Goal: Information Seeking & Learning: Learn about a topic

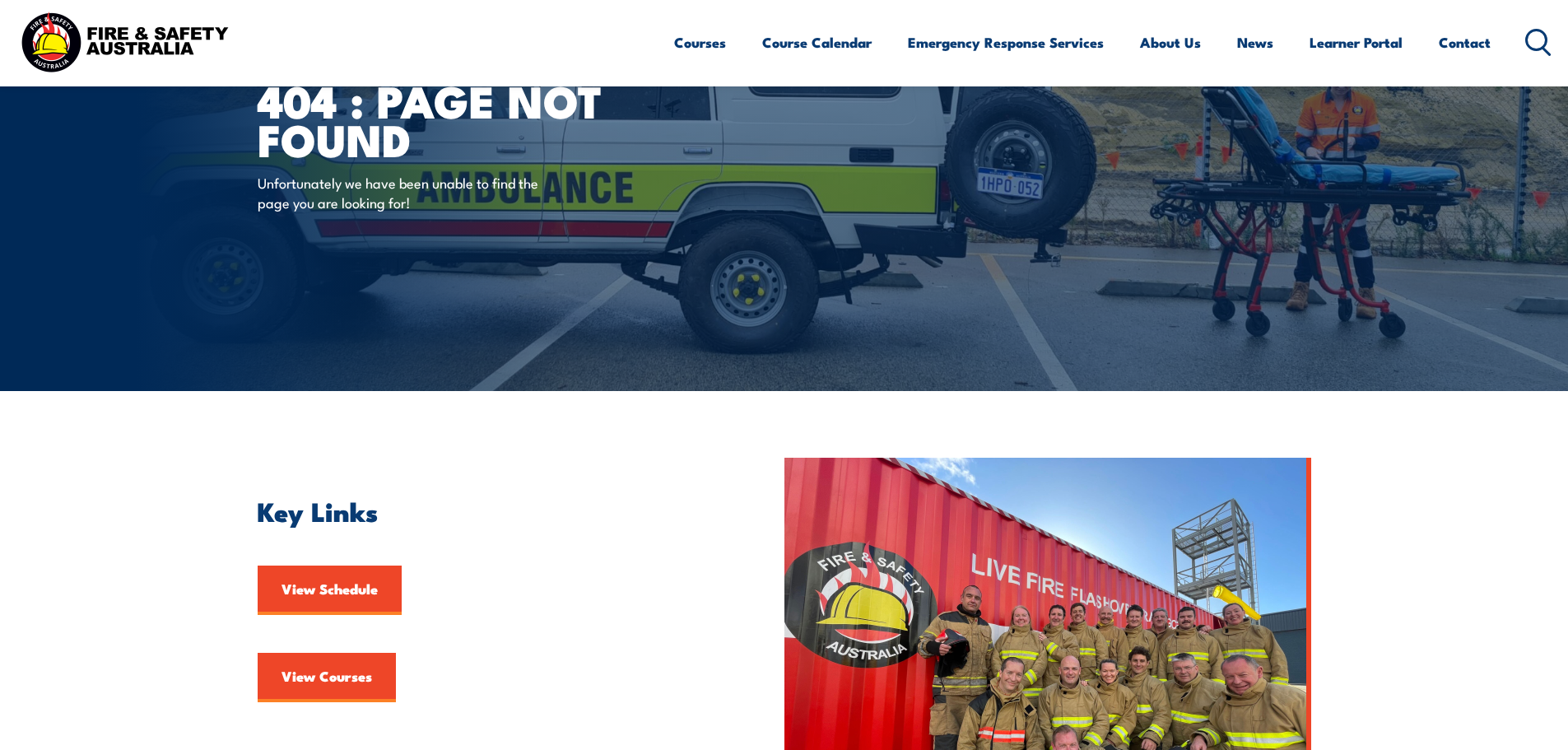
scroll to position [82, 0]
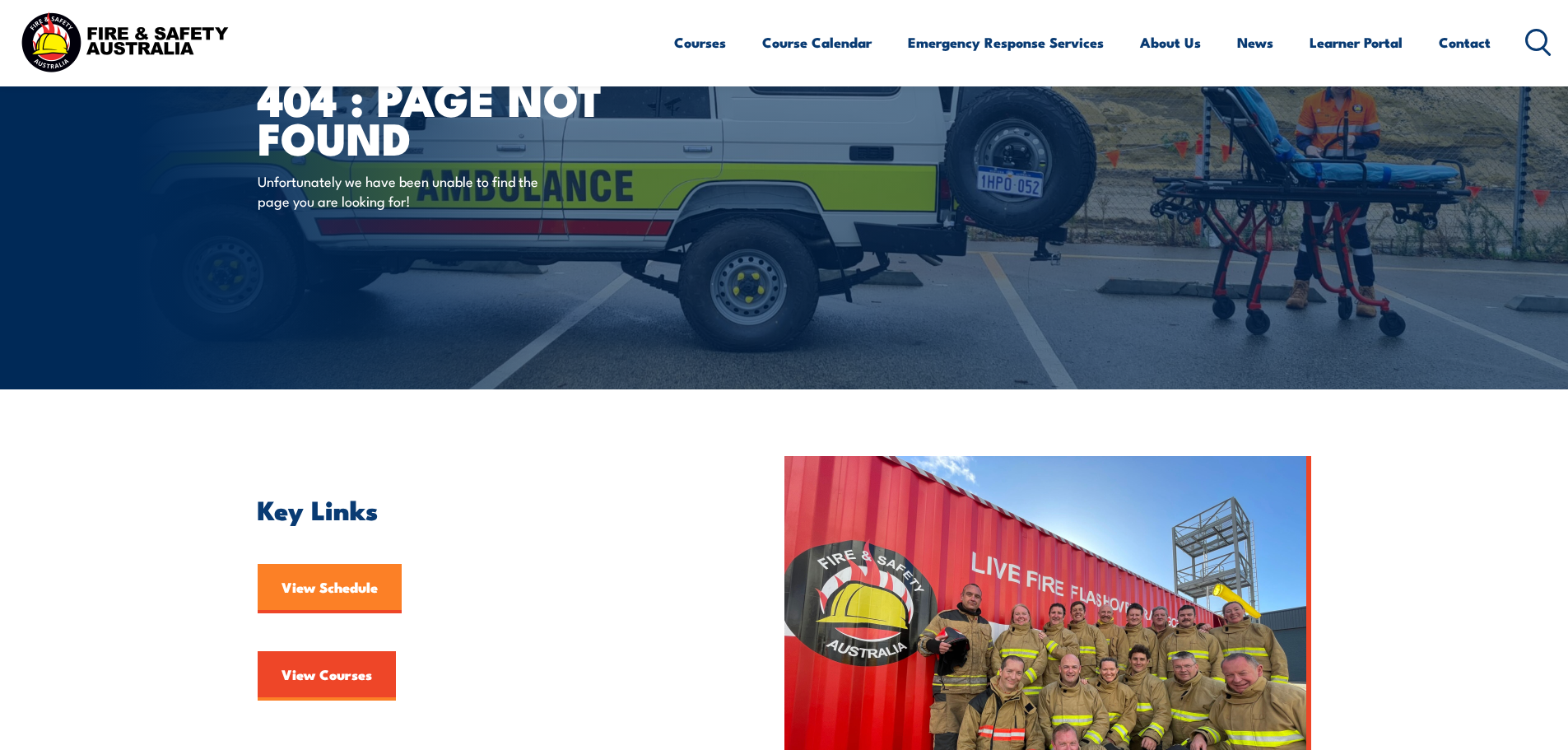
click at [334, 590] on link "View Schedule" at bounding box center [330, 588] width 144 height 49
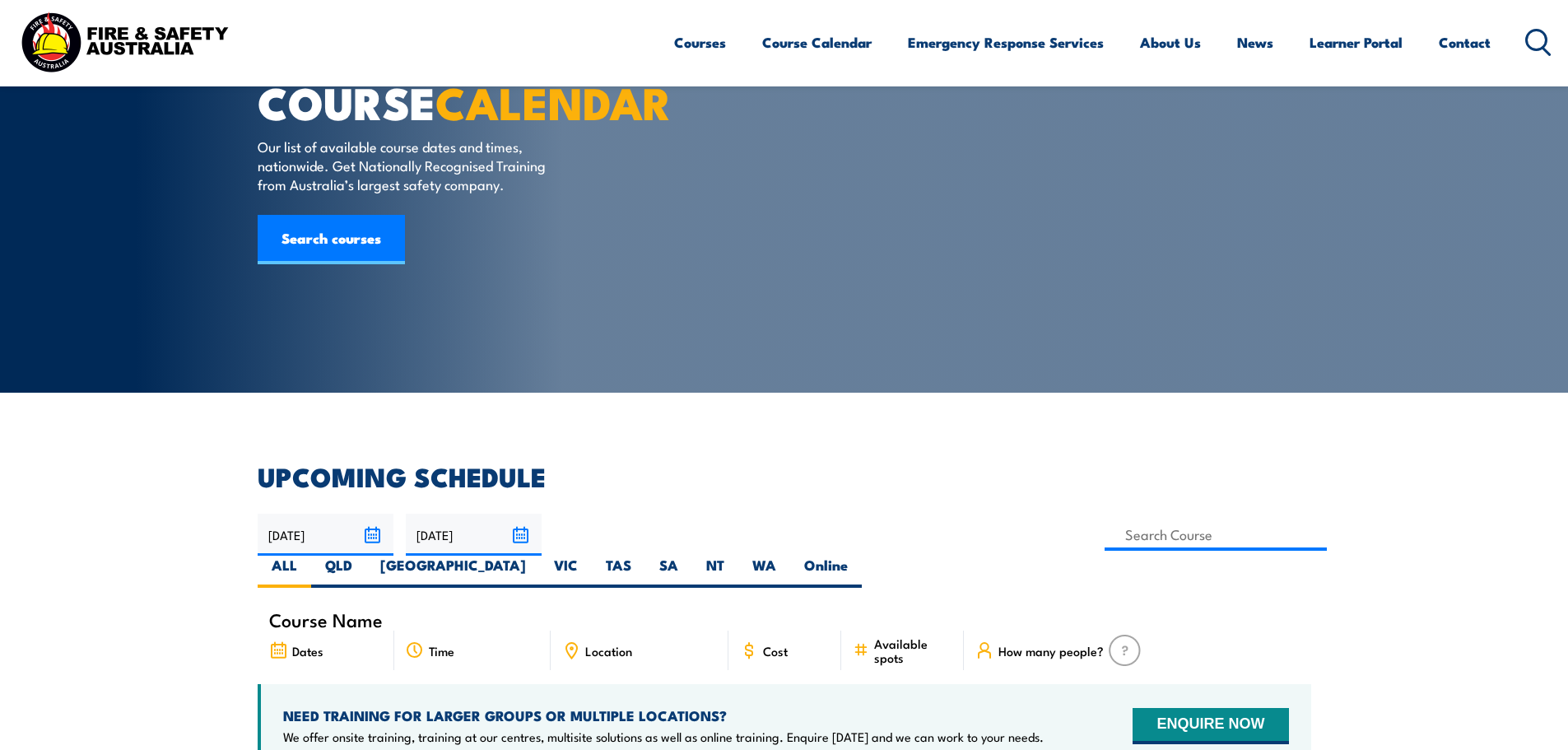
scroll to position [82, 0]
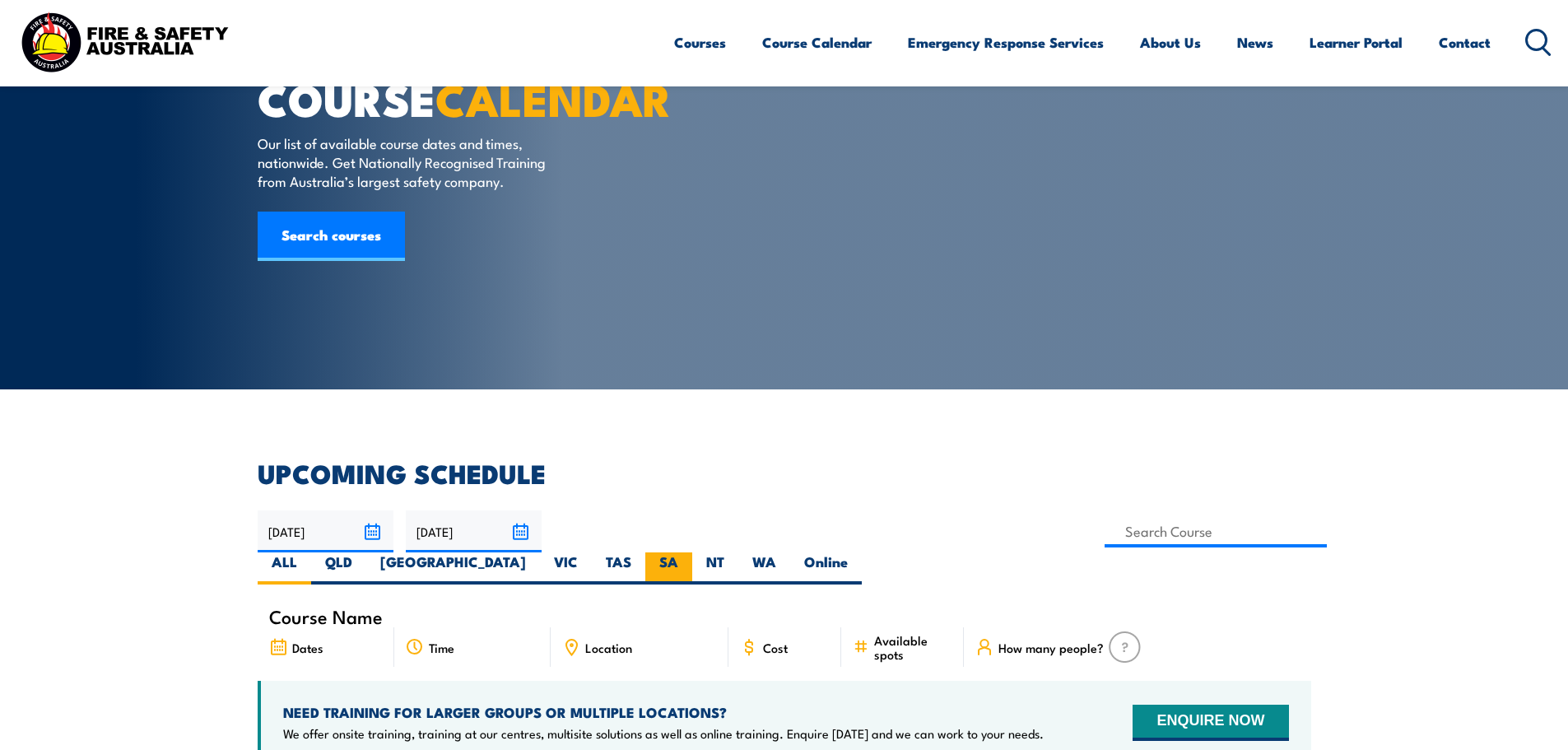
click at [692, 552] on label "SA" at bounding box center [669, 568] width 47 height 32
click at [689, 552] on input "SA" at bounding box center [684, 557] width 11 height 11
radio input "true"
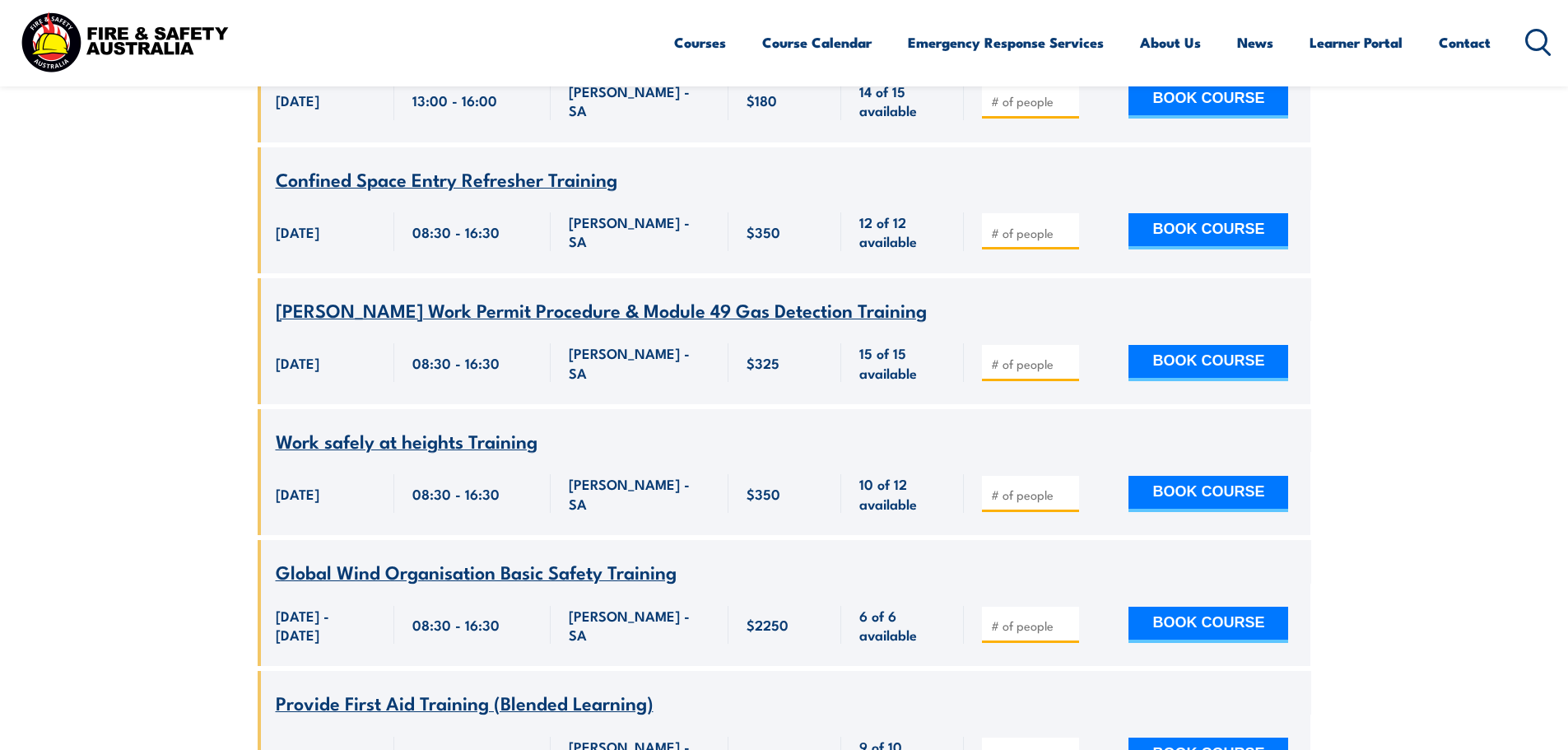
scroll to position [6408, 0]
